Goal: Book appointment/travel/reservation

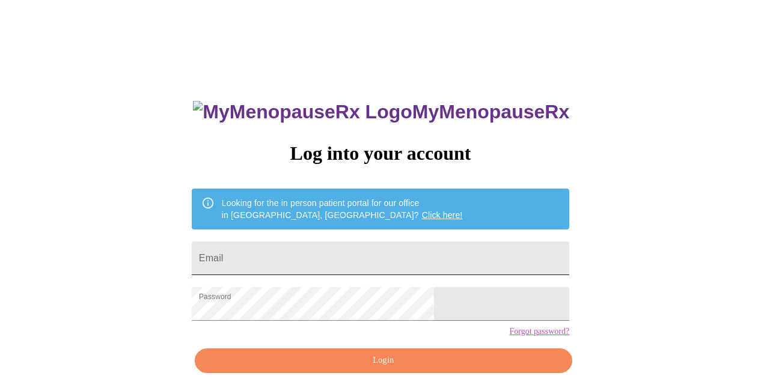
click at [326, 244] on input "Email" at bounding box center [380, 259] width 377 height 34
type input "[EMAIL_ADDRESS][DOMAIN_NAME]"
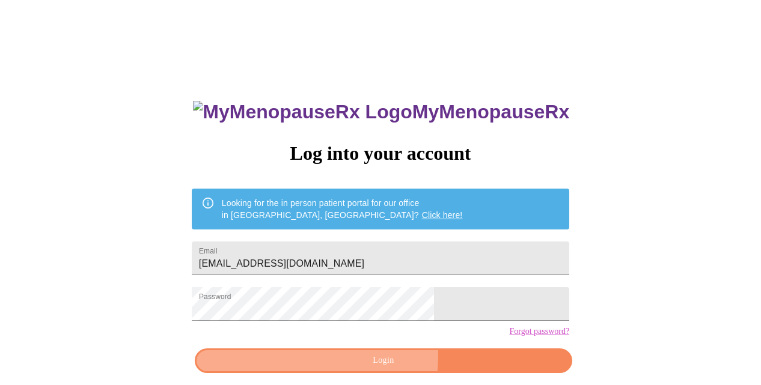
click at [350, 368] on span "Login" at bounding box center [384, 360] width 350 height 15
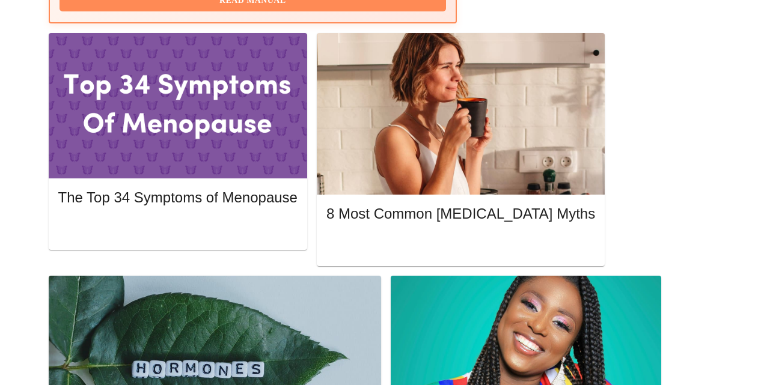
scroll to position [577, 0]
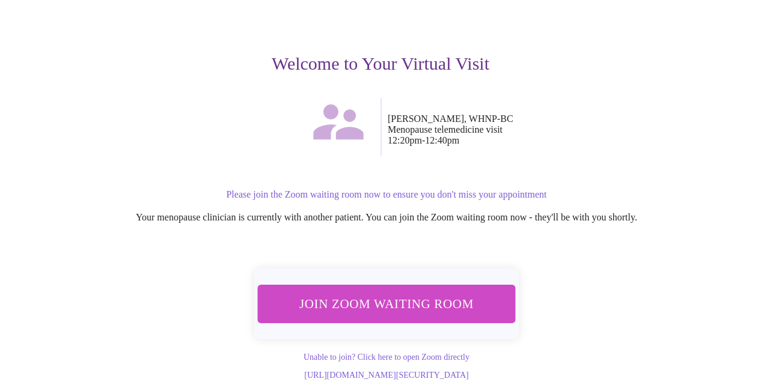
scroll to position [132, 0]
click at [384, 293] on span "Join Zoom Waiting Room" at bounding box center [386, 304] width 227 height 22
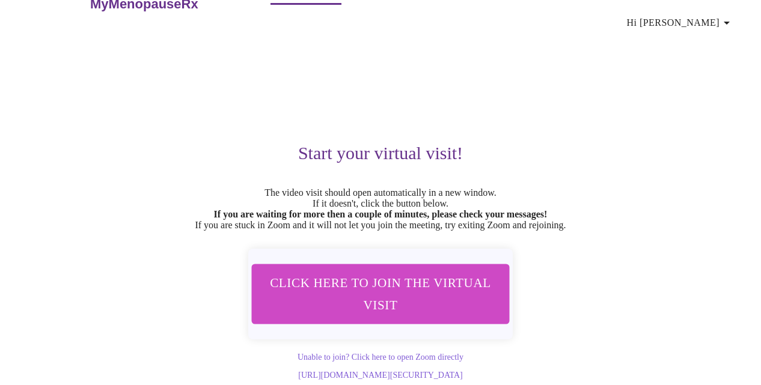
scroll to position [59, 0]
